Goal: Find specific page/section: Find specific page/section

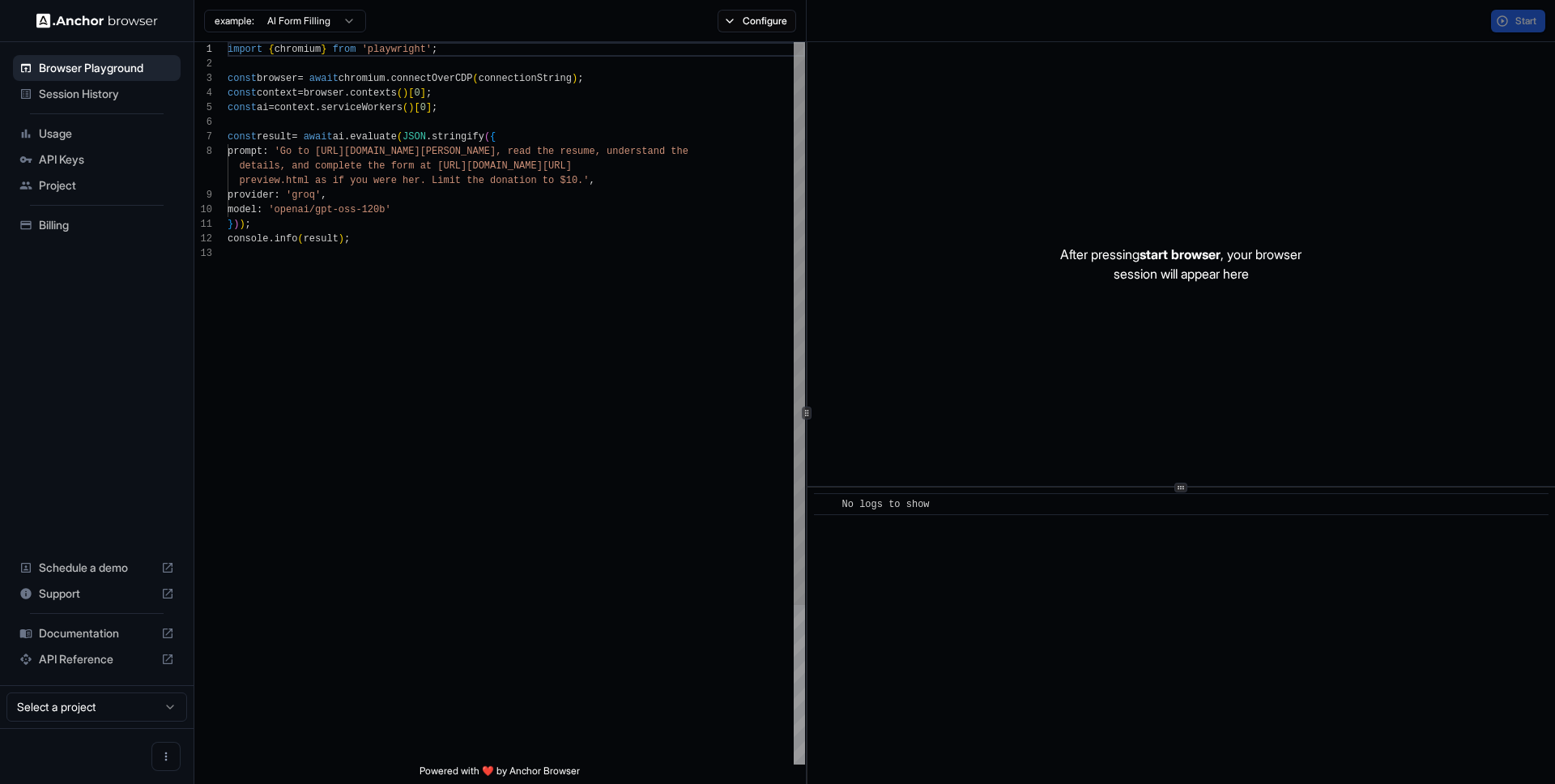
scroll to position [116, 0]
click at [86, 100] on span "Session History" at bounding box center [106, 93] width 135 height 16
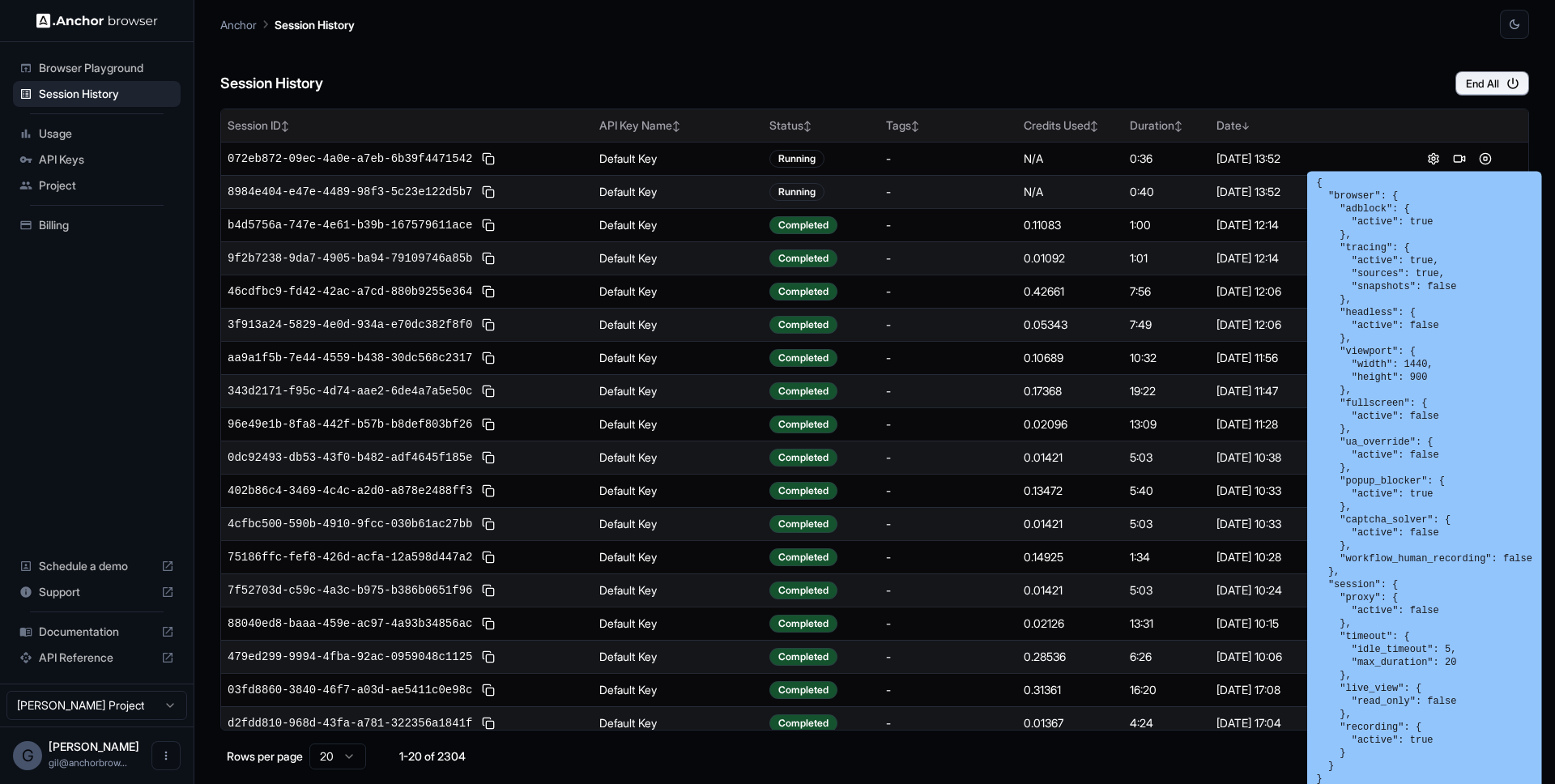
click at [1407, 130] on th at bounding box center [1459, 126] width 139 height 33
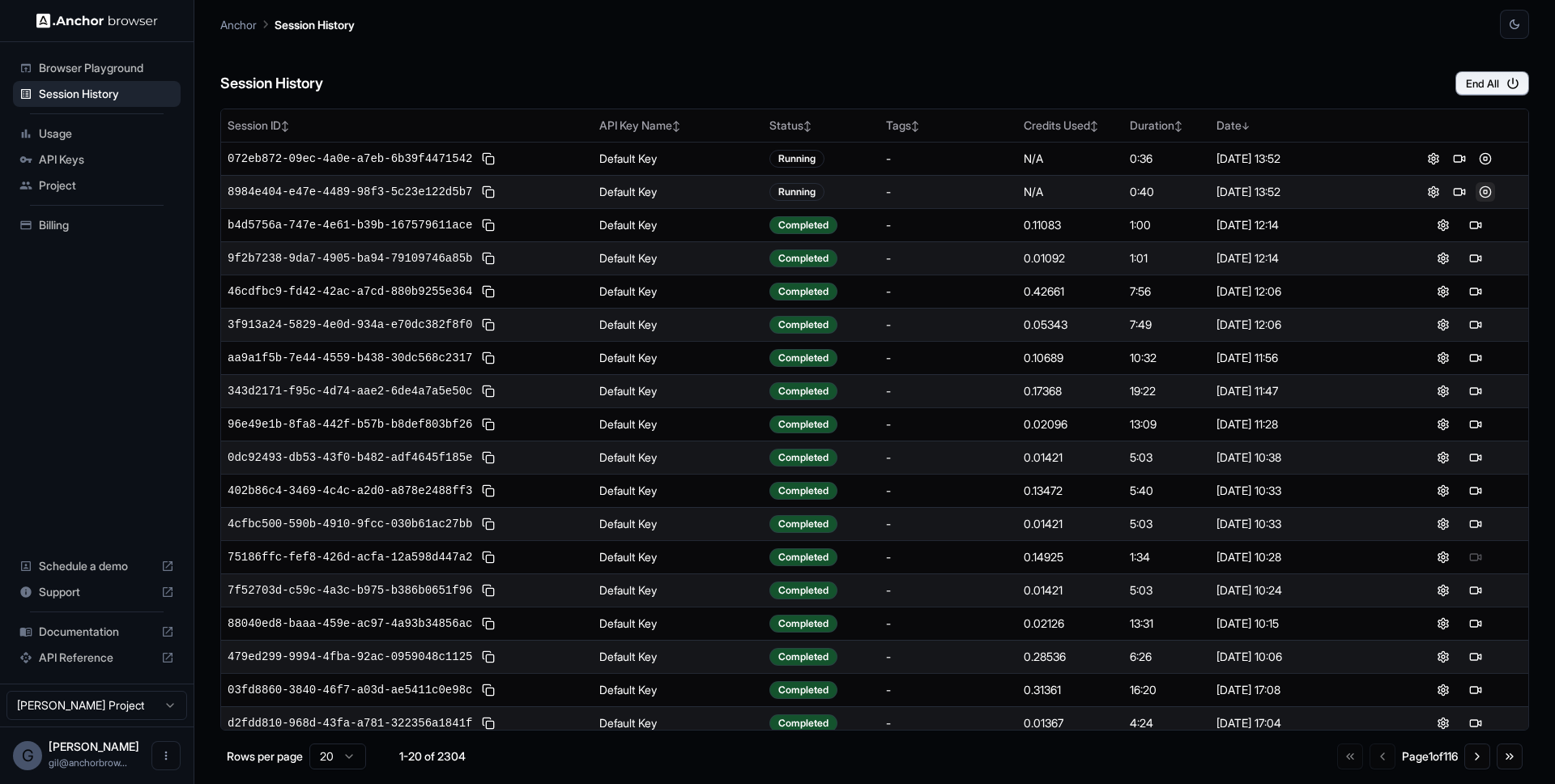
click at [1479, 195] on button at bounding box center [1484, 192] width 20 height 20
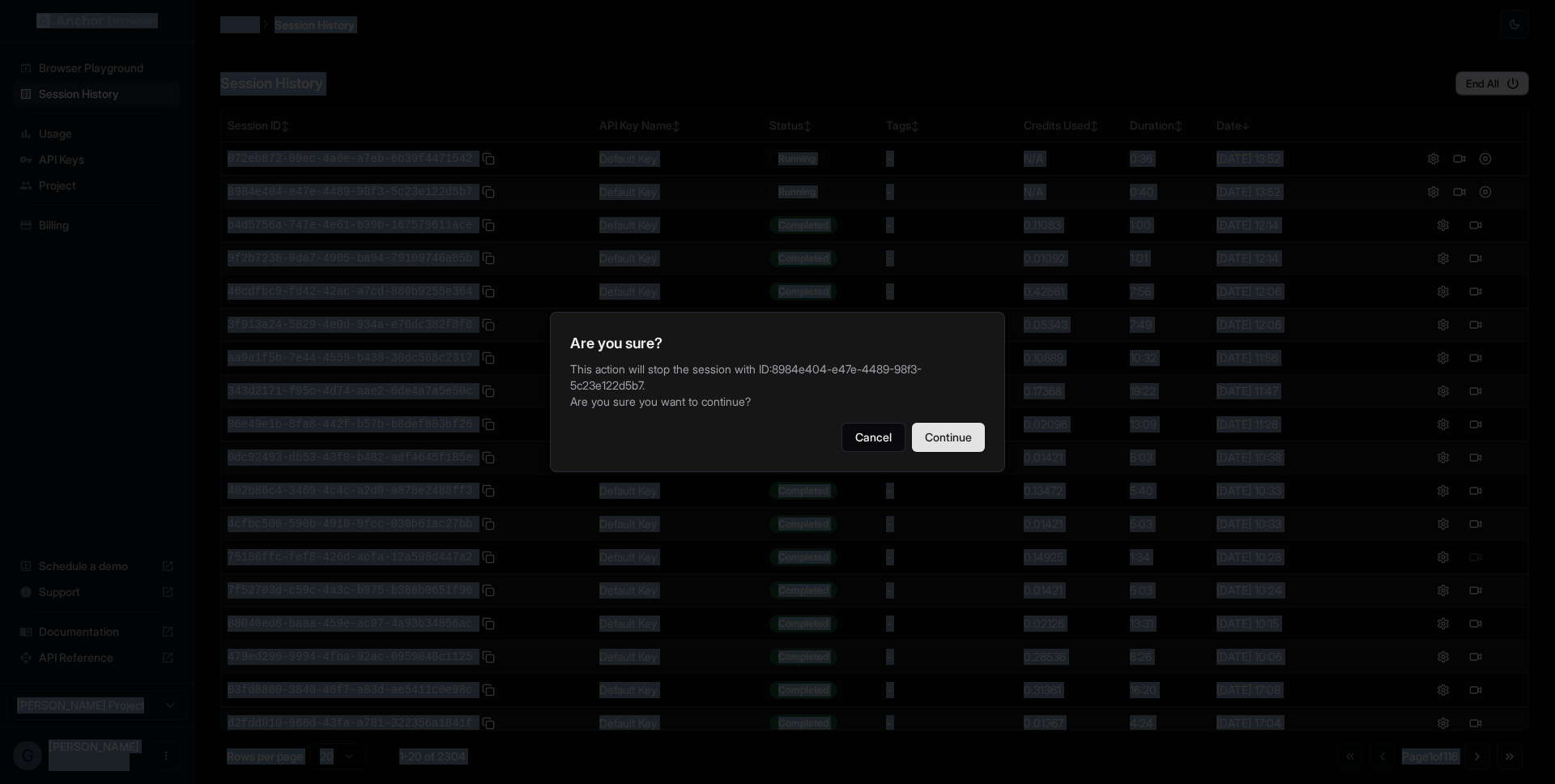
click at [975, 436] on button "Continue" at bounding box center [948, 436] width 73 height 29
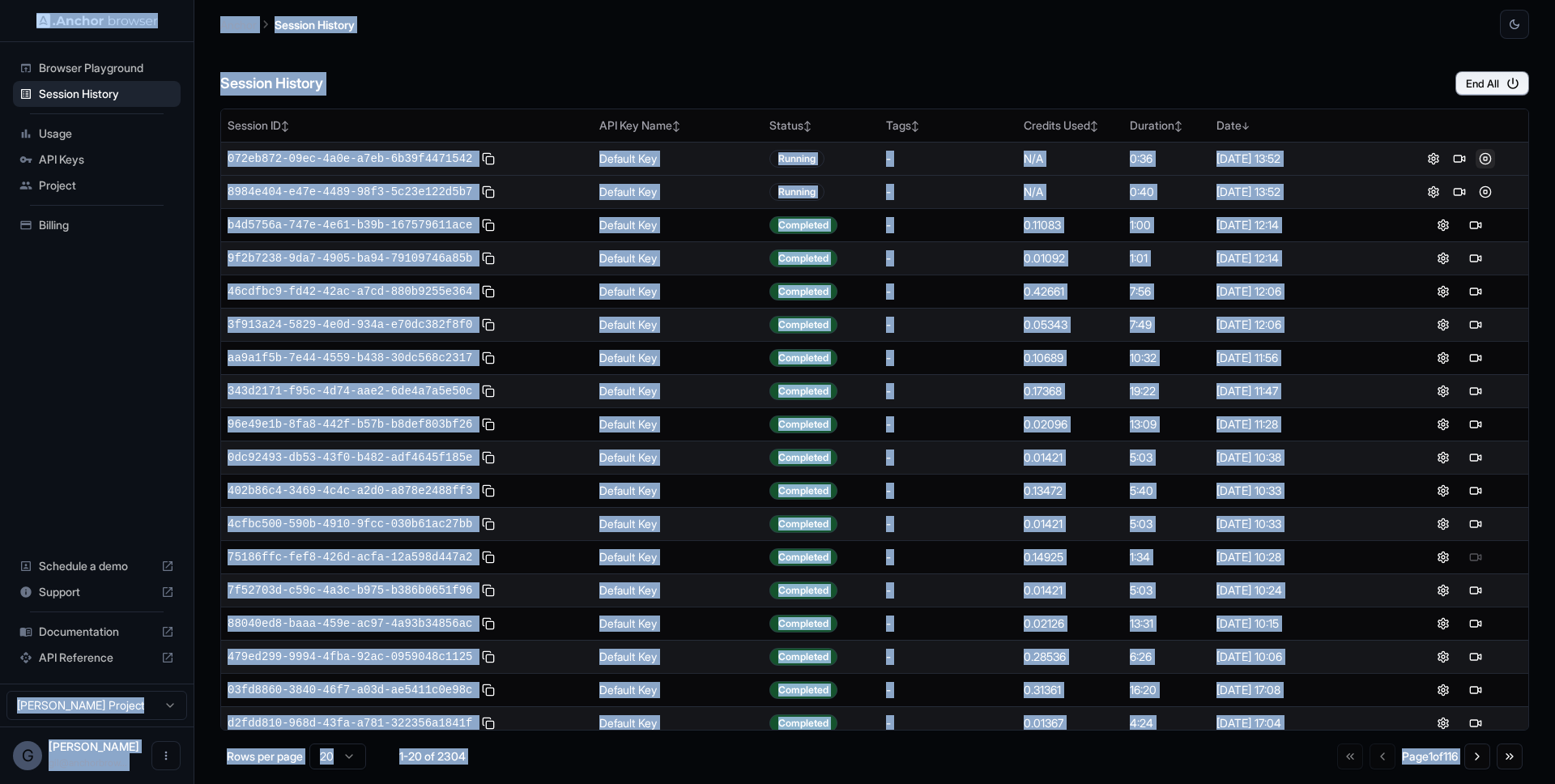
click at [1477, 164] on button at bounding box center [1484, 158] width 20 height 20
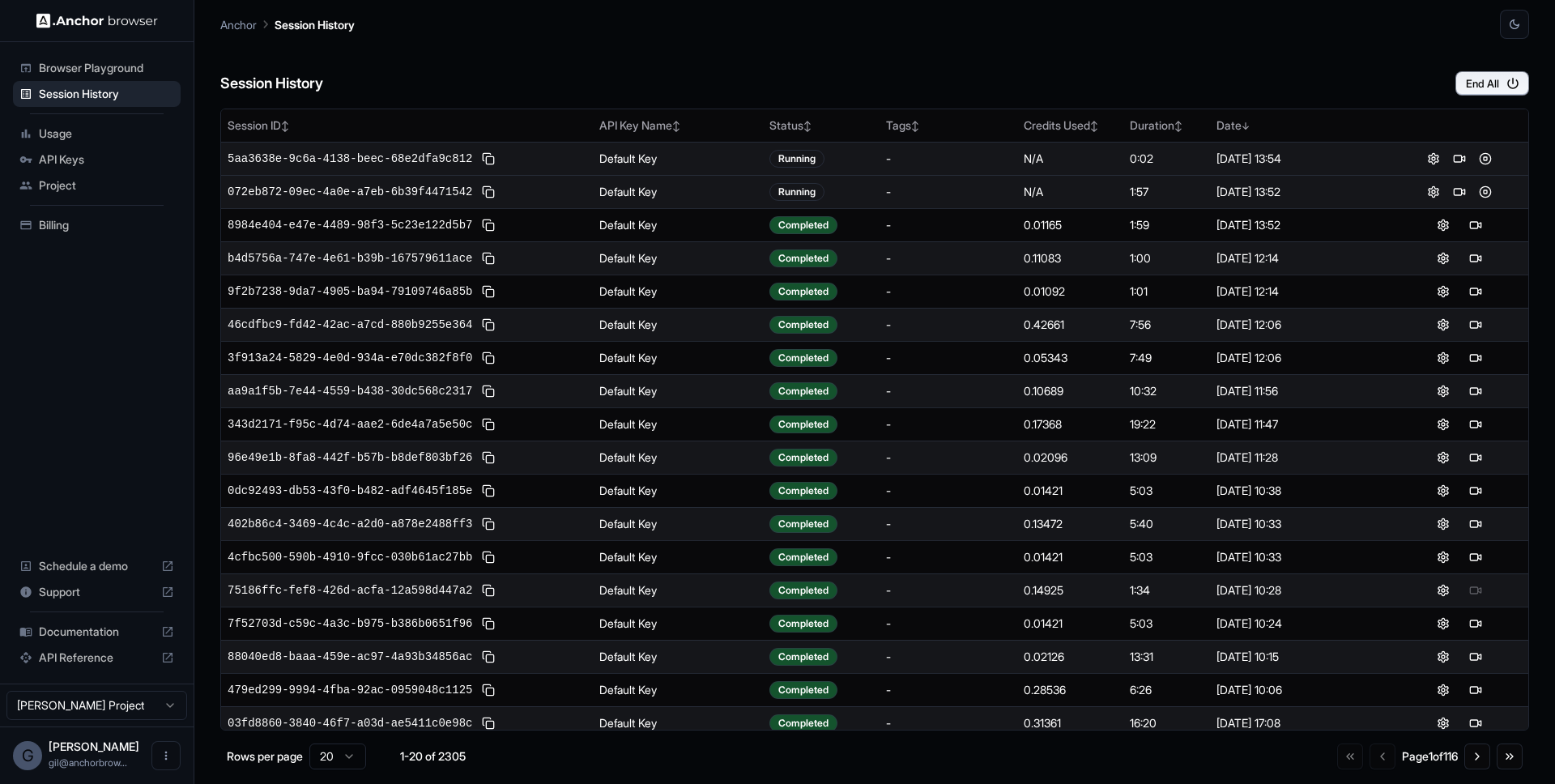
click at [964, 429] on div "-" at bounding box center [948, 423] width 125 height 16
click at [1477, 193] on button at bounding box center [1484, 192] width 20 height 20
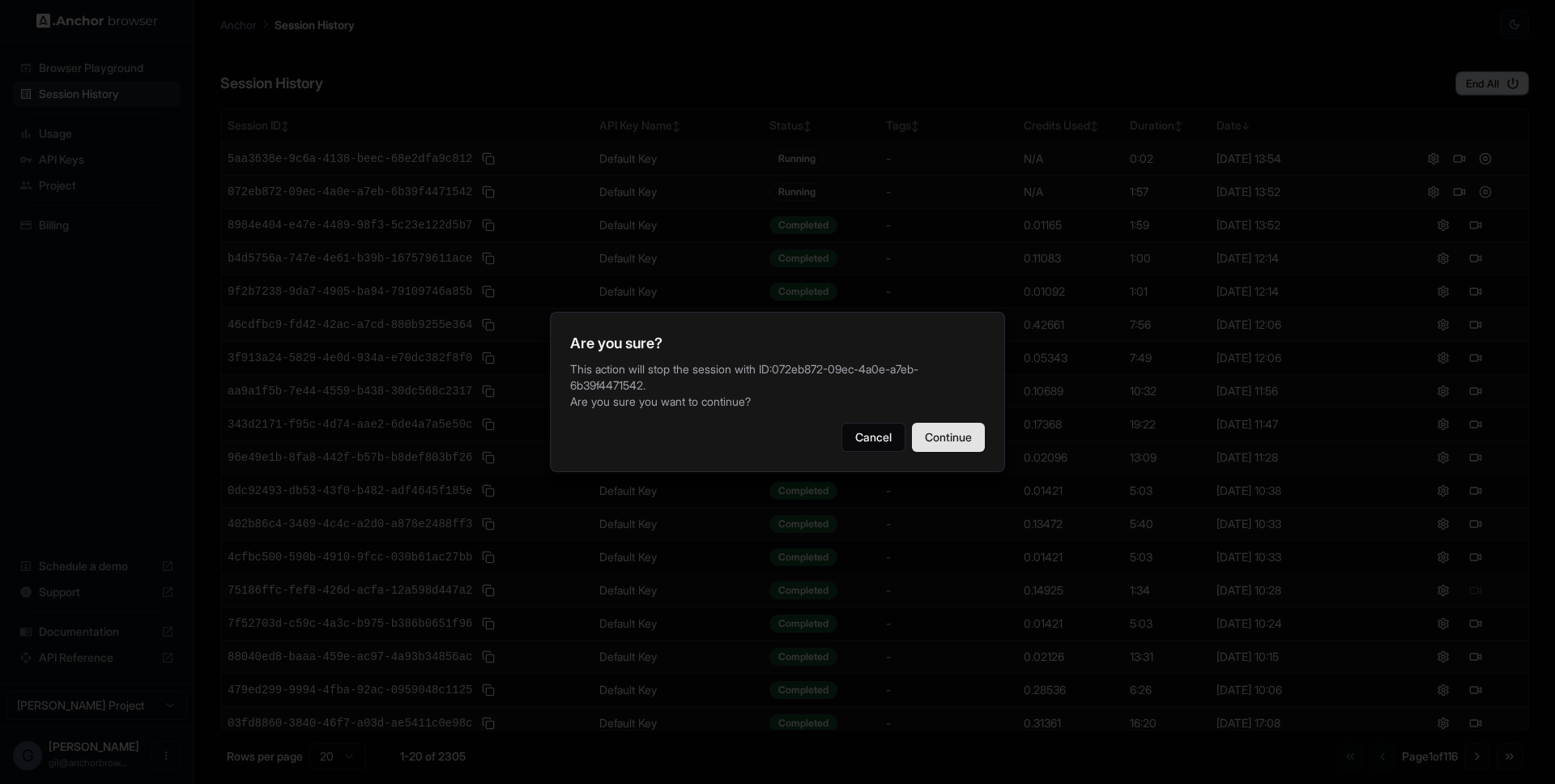
click at [963, 424] on button "Continue" at bounding box center [948, 436] width 73 height 29
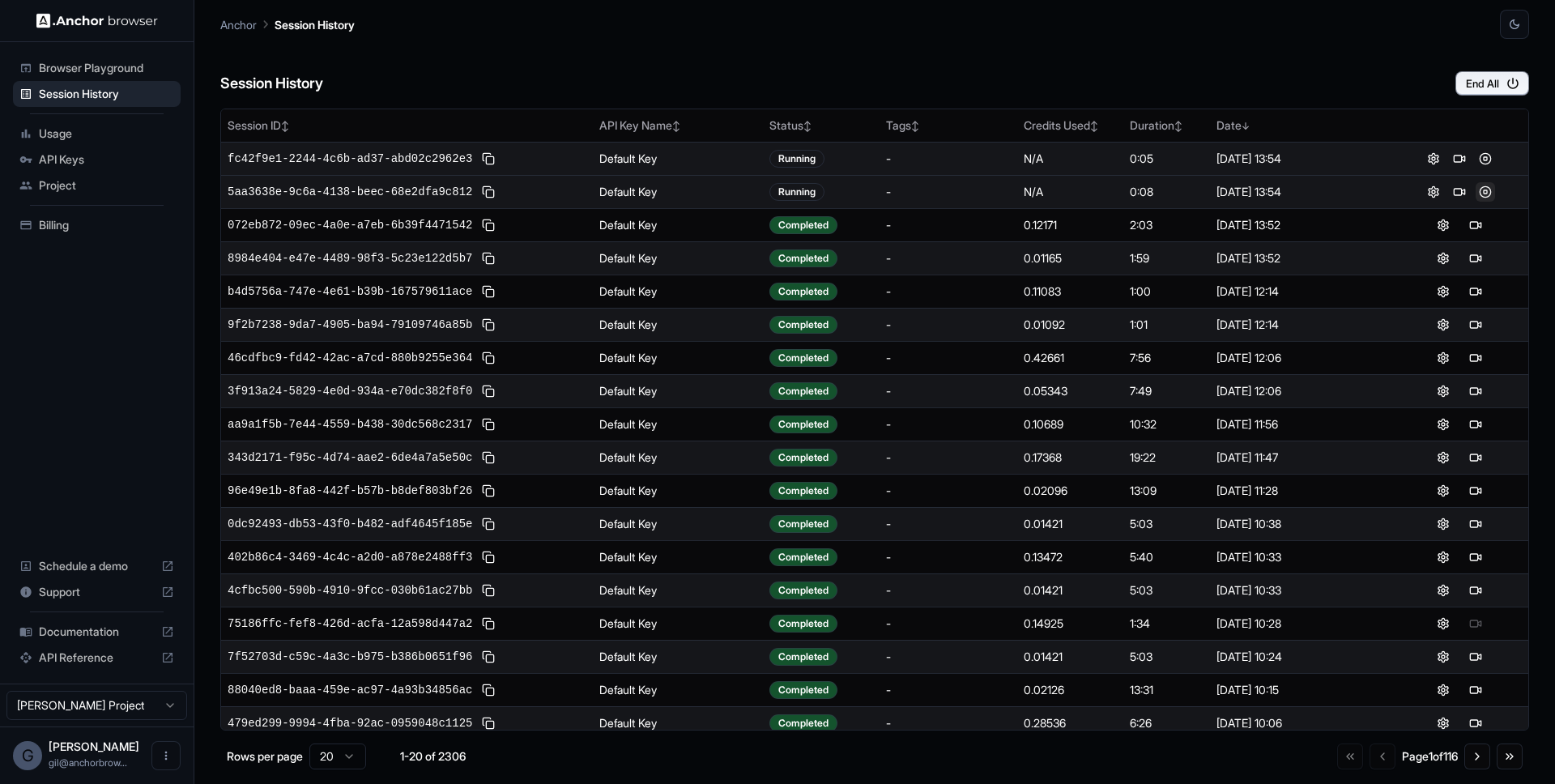
click at [1480, 193] on button at bounding box center [1484, 192] width 20 height 20
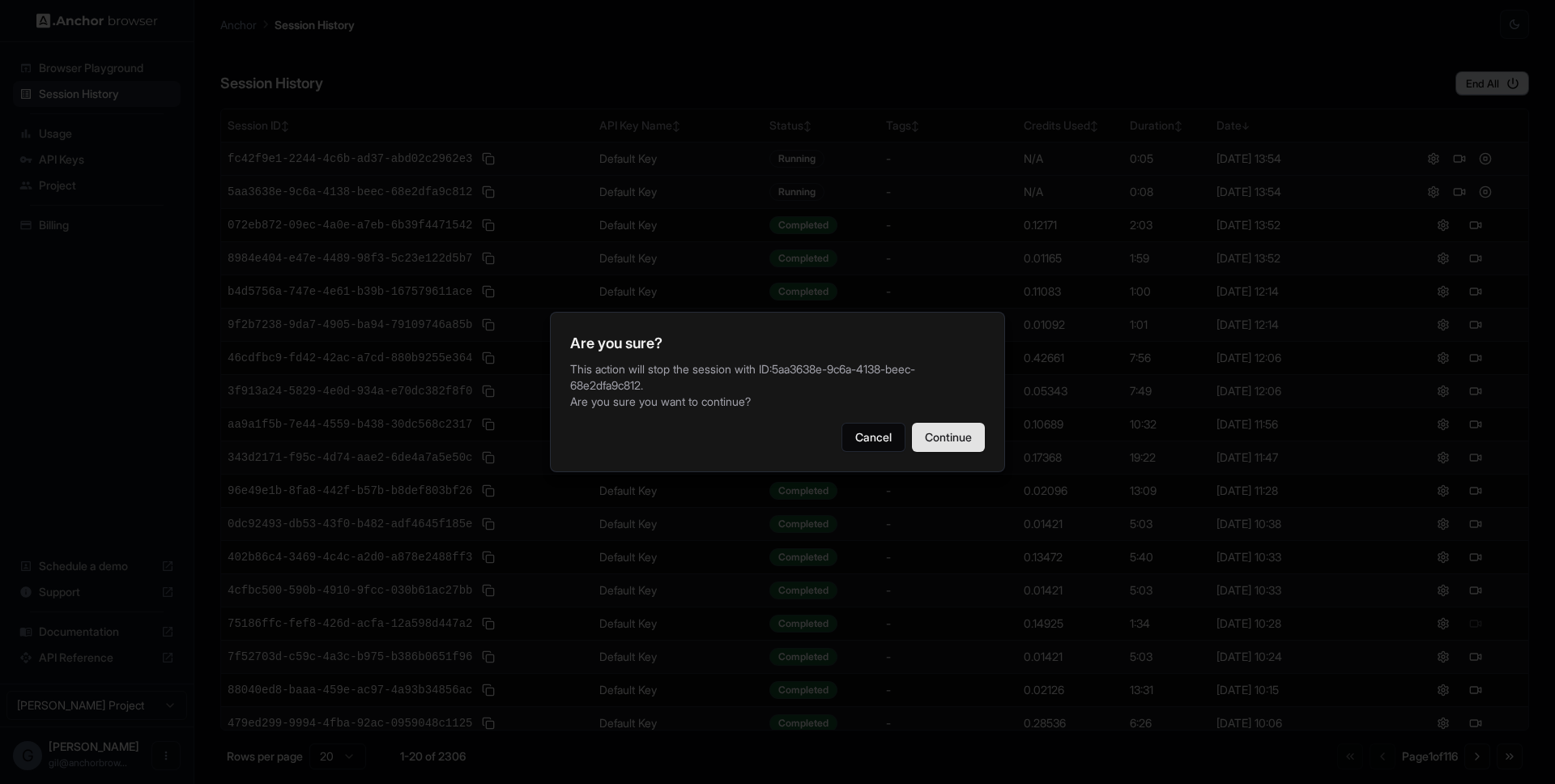
click at [959, 425] on button "Continue" at bounding box center [948, 436] width 73 height 29
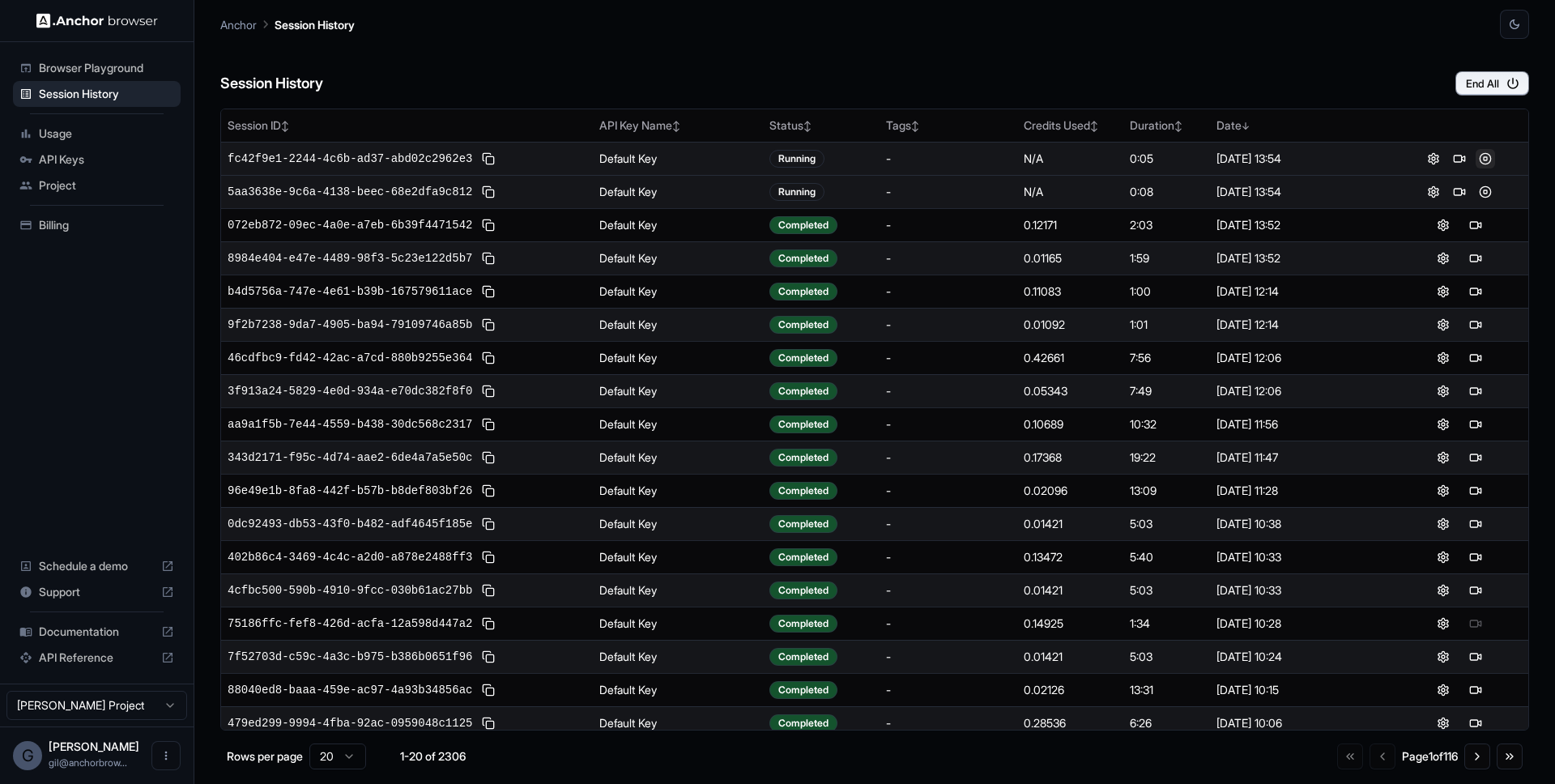
click at [1476, 160] on button at bounding box center [1484, 158] width 20 height 20
click at [1480, 158] on button at bounding box center [1484, 158] width 20 height 20
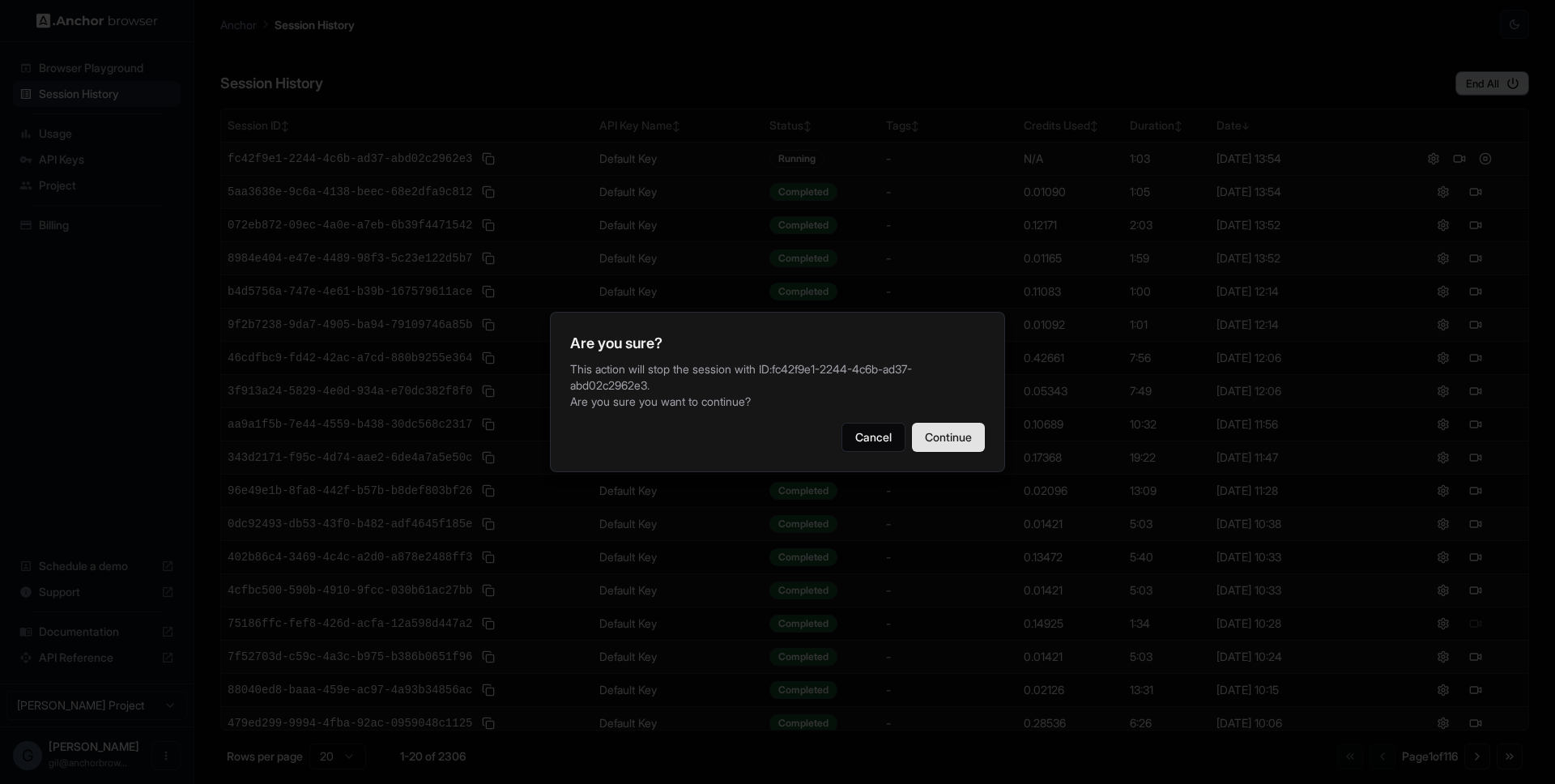
click at [961, 435] on button "Continue" at bounding box center [948, 436] width 73 height 29
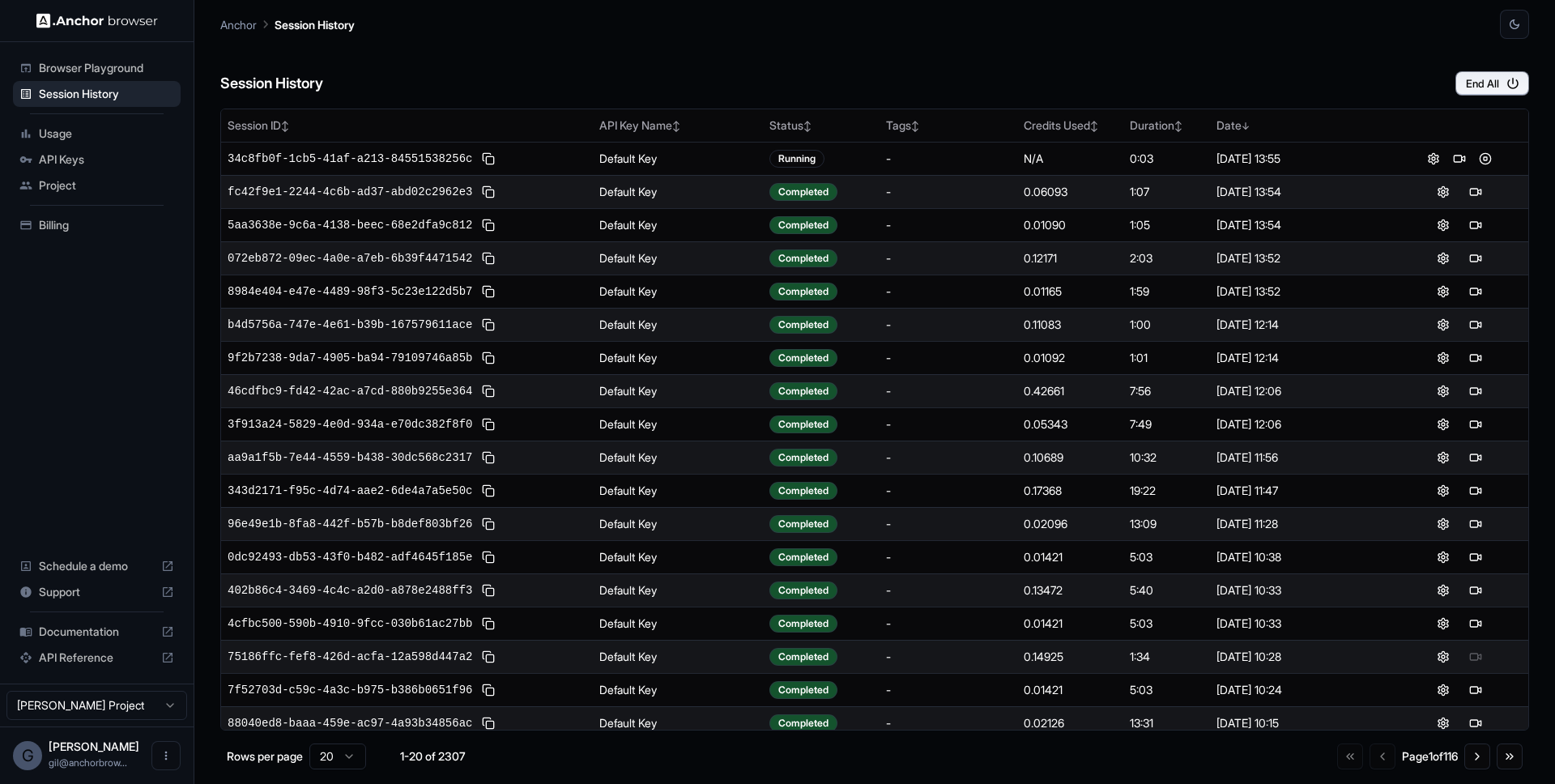
click at [1385, 74] on div "Session History End All" at bounding box center [874, 67] width 1309 height 57
click at [524, 74] on div "Session History End All" at bounding box center [874, 67] width 1309 height 57
click at [1479, 192] on button at bounding box center [1484, 192] width 20 height 20
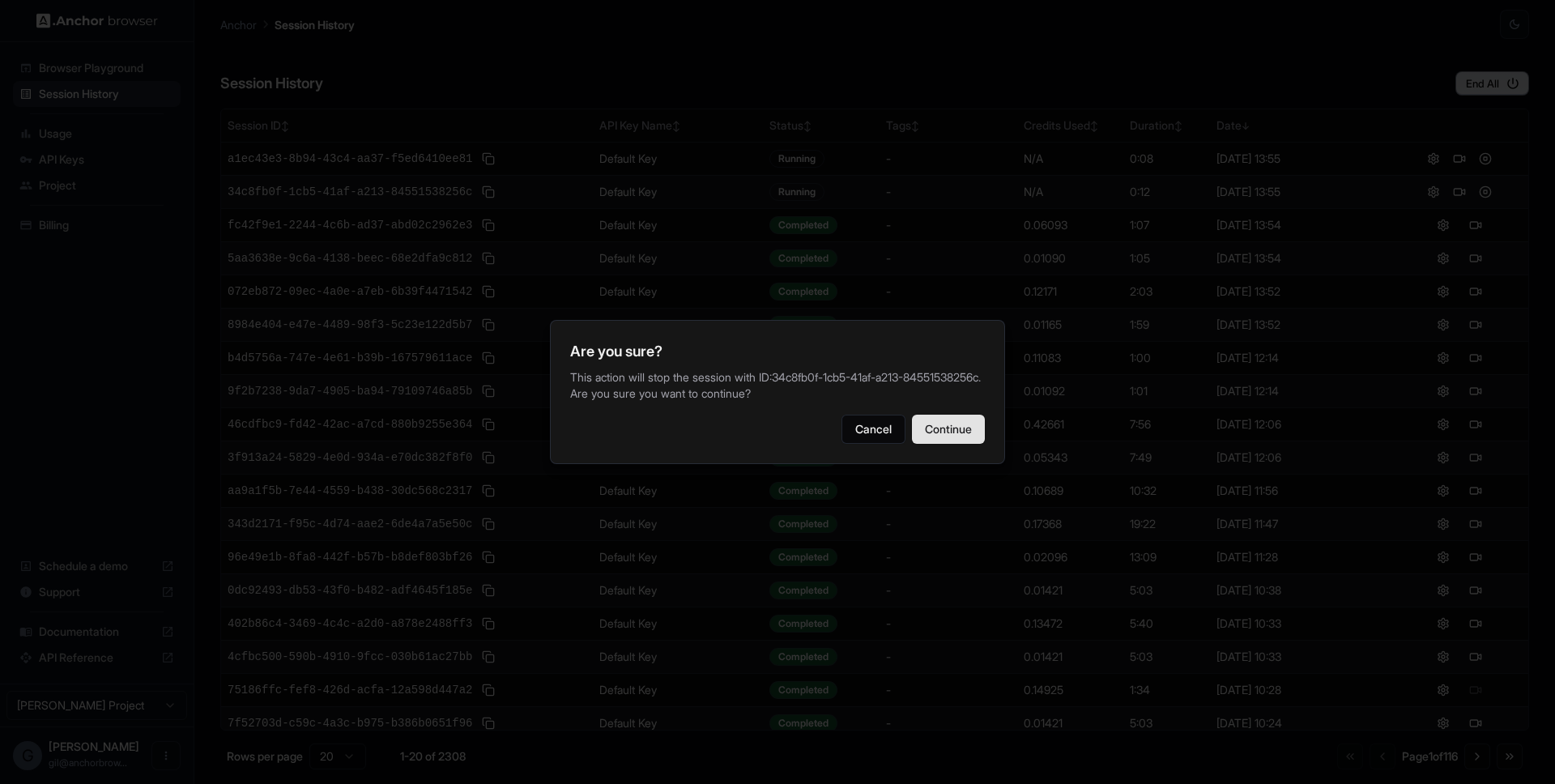
click at [944, 443] on button "Continue" at bounding box center [948, 429] width 73 height 29
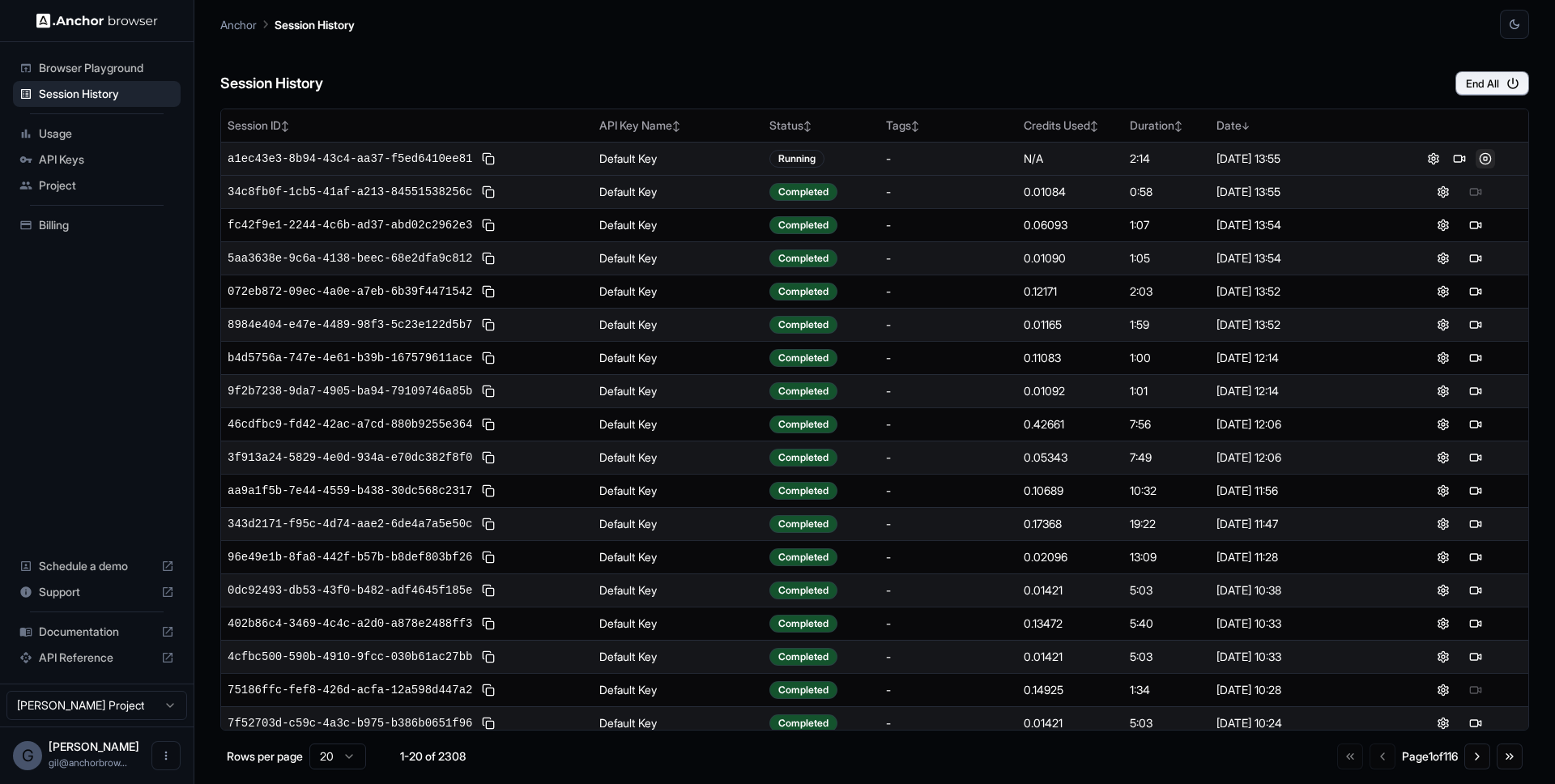
click at [1481, 158] on button at bounding box center [1484, 158] width 20 height 20
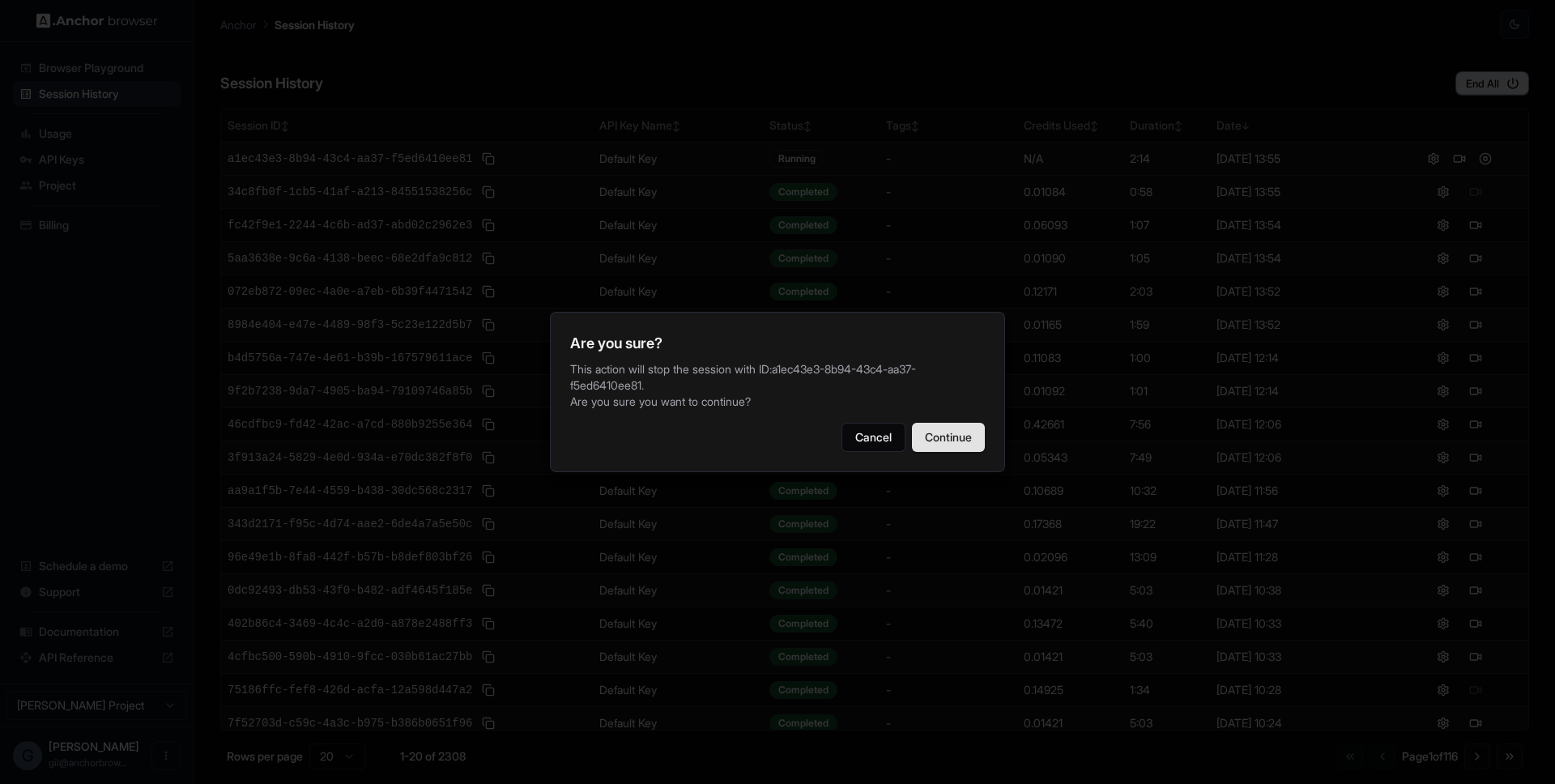
click at [942, 434] on button "Continue" at bounding box center [948, 436] width 73 height 29
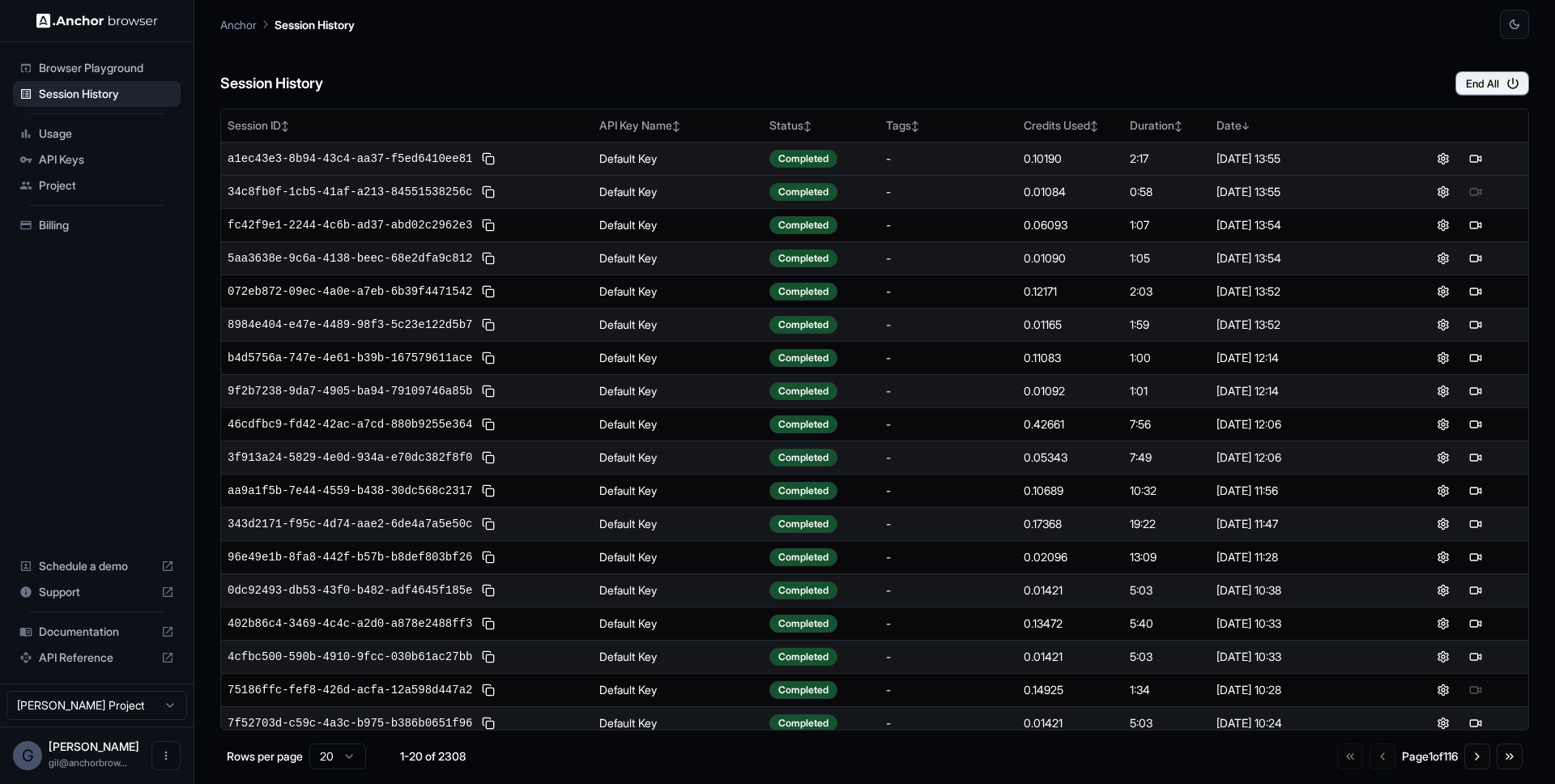
click at [1084, 57] on div "Session History End All" at bounding box center [874, 67] width 1309 height 57
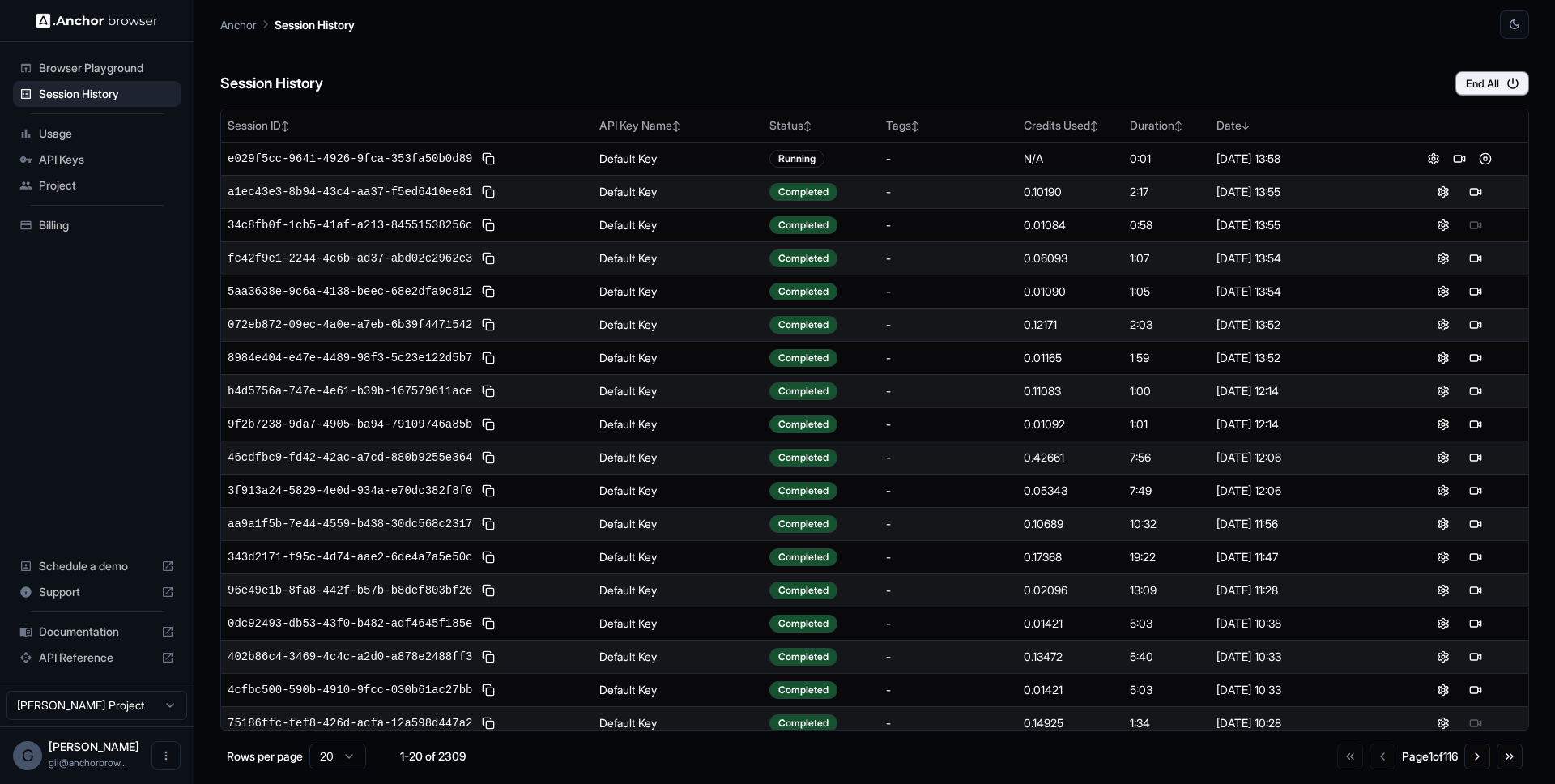
click at [1312, 71] on div "Session History End All" at bounding box center [874, 67] width 1309 height 57
click at [1306, 72] on div "Session History End All" at bounding box center [874, 67] width 1309 height 57
click at [1283, 73] on div "Session History End All" at bounding box center [874, 67] width 1309 height 57
